Goal: Use online tool/utility: Use online tool/utility

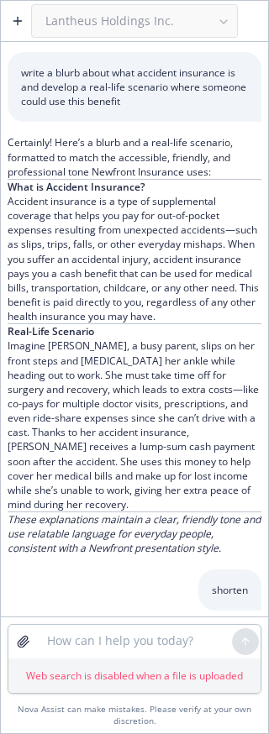
scroll to position [5185, 0]
